Goal: Entertainment & Leisure: Consume media (video, audio)

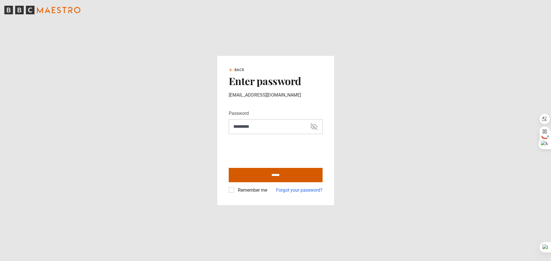
click at [284, 179] on input "******" at bounding box center [276, 175] width 94 height 14
type input "**********"
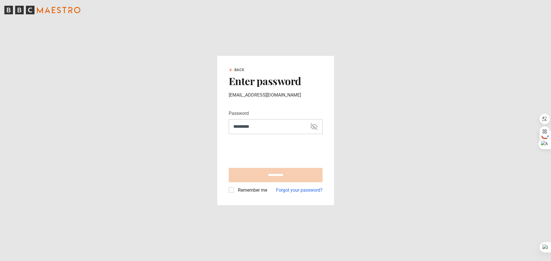
click at [236, 191] on label "Remember me" at bounding box center [252, 190] width 32 height 7
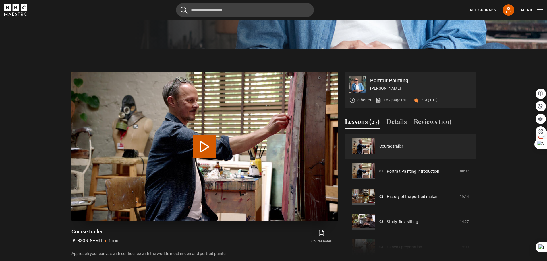
scroll to position [220, 0]
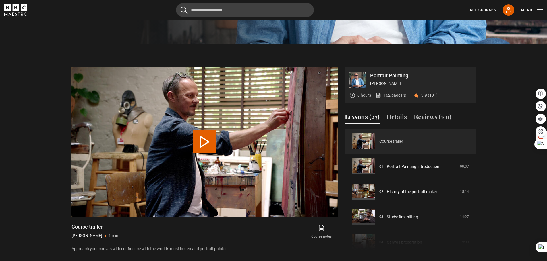
click at [379, 141] on link "Course trailer" at bounding box center [391, 142] width 24 height 6
click at [394, 142] on link "Course trailer" at bounding box center [391, 142] width 24 height 6
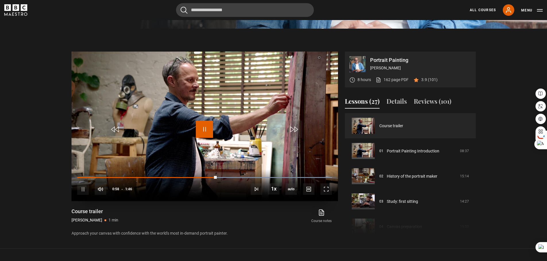
click at [203, 130] on span "Video Player" at bounding box center [204, 129] width 17 height 17
click at [204, 127] on span "Video Player" at bounding box center [204, 129] width 17 height 17
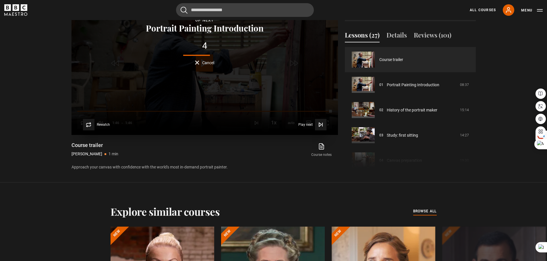
scroll to position [278, 0]
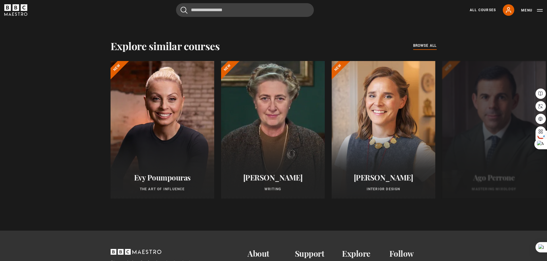
scroll to position [431, 0]
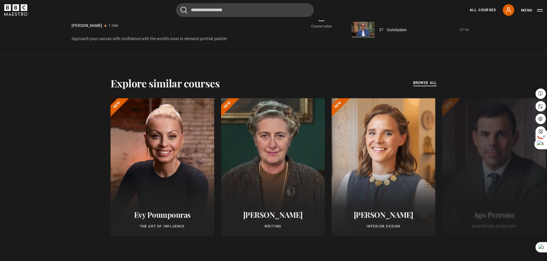
click at [423, 83] on span "browse all" at bounding box center [425, 83] width 24 height 6
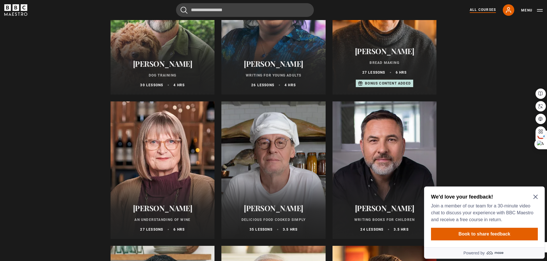
scroll to position [1875, 0]
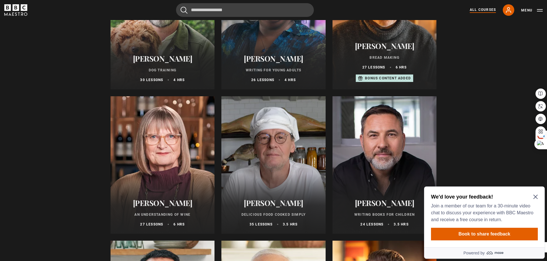
click at [285, 72] on p "Writing for Young Adults" at bounding box center [273, 70] width 90 height 5
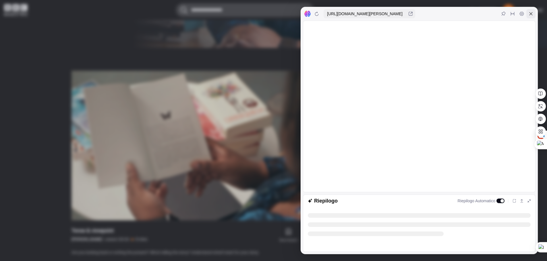
click at [531, 13] on icon at bounding box center [530, 13] width 5 height 5
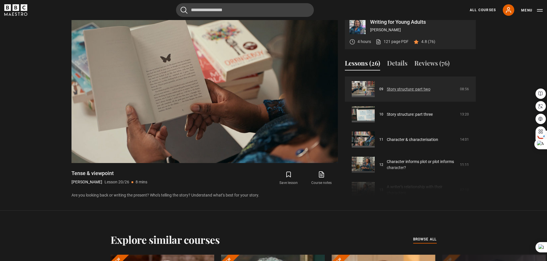
scroll to position [230, 0]
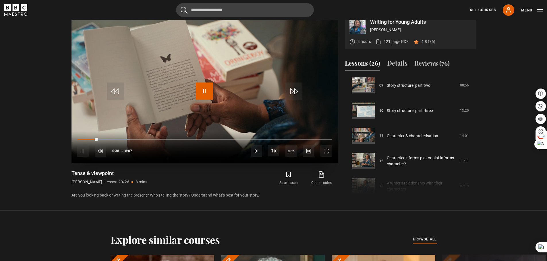
click at [205, 91] on span "Video Player" at bounding box center [204, 91] width 17 height 17
